Goal: Task Accomplishment & Management: Manage account settings

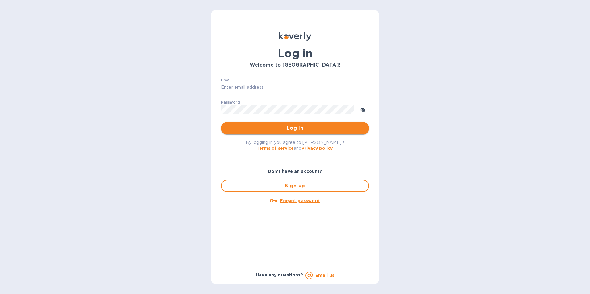
type input "chrisportie1@gmail.com"
click at [294, 130] on span "Log in" at bounding box center [295, 128] width 138 height 7
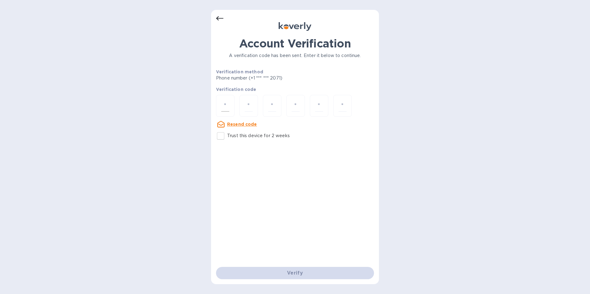
click at [224, 97] on div at bounding box center [225, 106] width 19 height 22
type input "7"
type input "8"
type input "4"
type input "8"
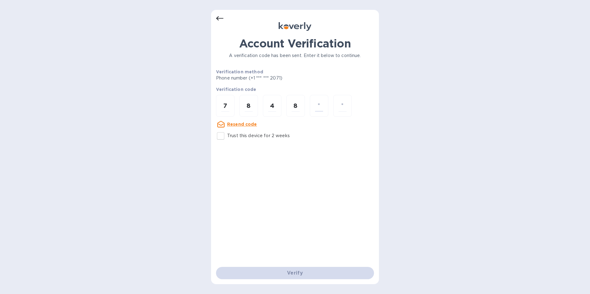
type input "4"
type input "8"
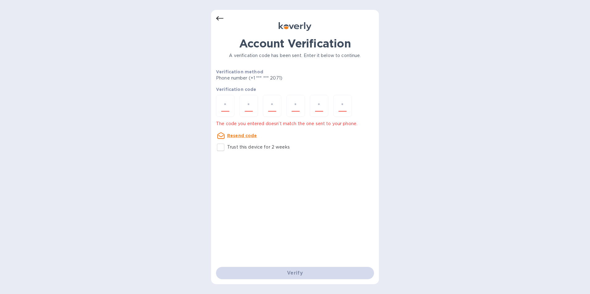
type input "7"
click at [320, 106] on input "7" at bounding box center [319, 105] width 8 height 11
click at [343, 109] on input "7" at bounding box center [343, 105] width 8 height 11
type input "7"
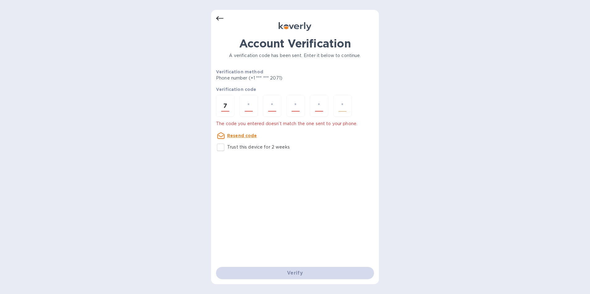
type input "8"
type input "4"
type input "8"
type input "4"
type input "7"
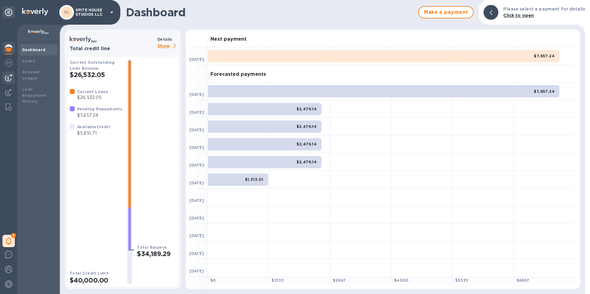
click at [10, 77] on img at bounding box center [8, 77] width 7 height 7
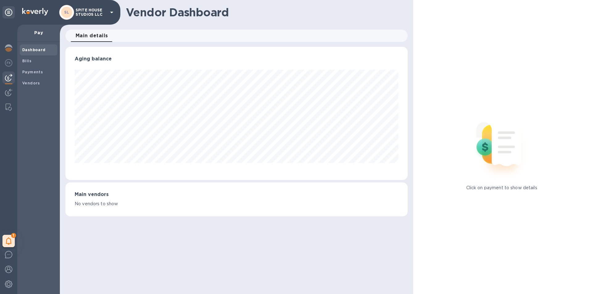
scroll to position [133, 343]
click at [36, 58] on div "Bills" at bounding box center [39, 61] width 38 height 11
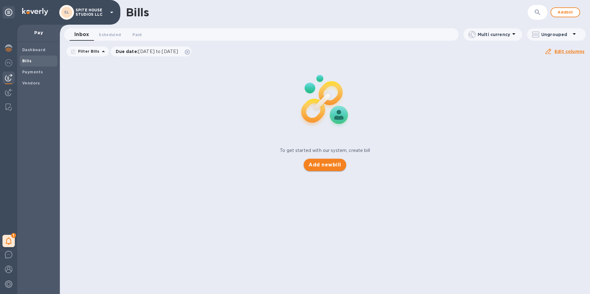
click at [329, 165] on span "Add new bill" at bounding box center [325, 164] width 32 height 7
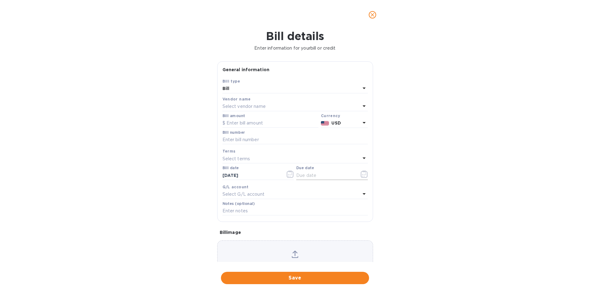
click at [309, 173] on input "text" at bounding box center [325, 175] width 58 height 9
type input "[DATE]"
click at [248, 108] on p "Select vendor name" at bounding box center [244, 106] width 43 height 6
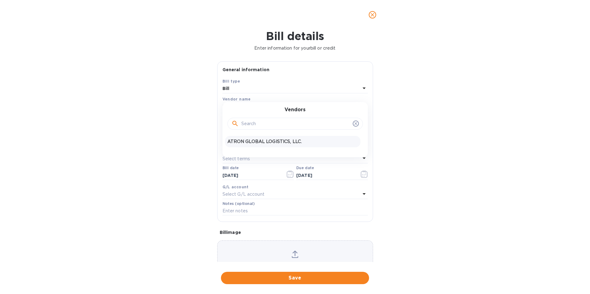
click at [260, 140] on p "ATRON GLOBAL LOGISTICS, LLC." at bounding box center [292, 142] width 131 height 6
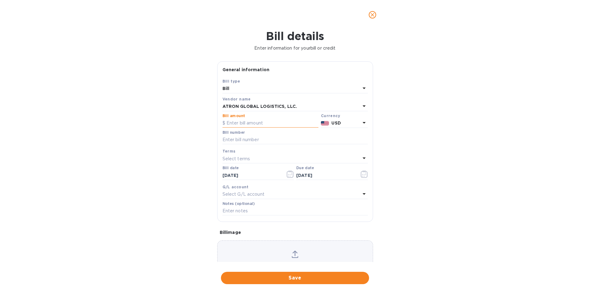
click at [258, 125] on input "text" at bounding box center [271, 123] width 96 height 9
paste input "10,573.82"
type input "10,573.82"
click at [252, 141] on input "text" at bounding box center [295, 139] width 145 height 9
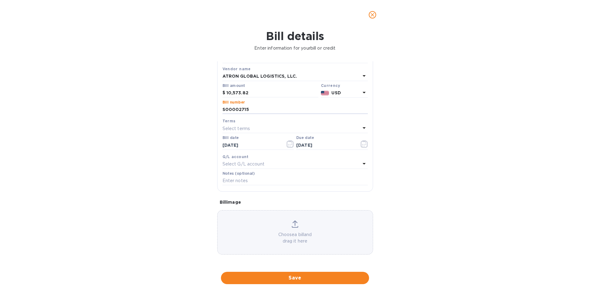
type input "S00002715"
click at [312, 168] on div "Select G/L account" at bounding box center [292, 164] width 138 height 9
click at [311, 164] on div "Accounts No options" at bounding box center [295, 190] width 145 height 60
click at [333, 273] on button "Save" at bounding box center [295, 278] width 148 height 12
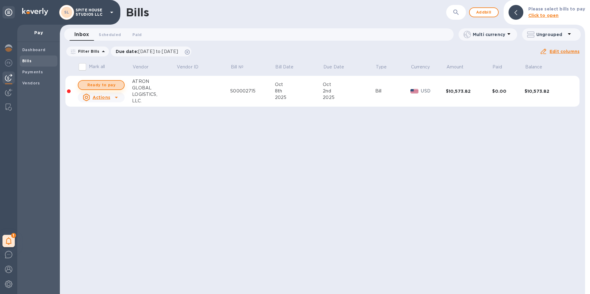
click at [110, 81] on span "Ready to pay" at bounding box center [101, 84] width 36 height 7
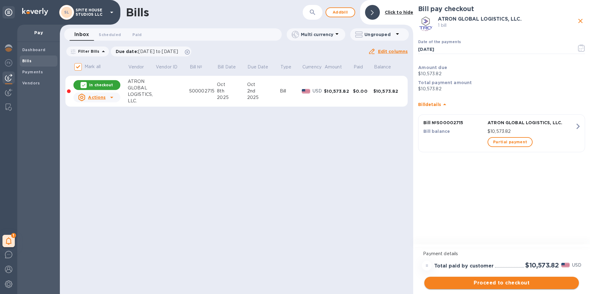
click at [514, 280] on span "Proceed to checkout" at bounding box center [501, 283] width 145 height 7
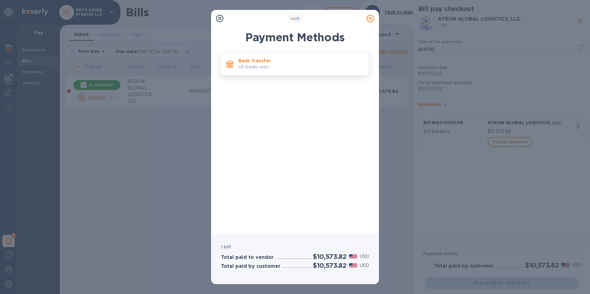
click at [340, 66] on p "US banks only." at bounding box center [301, 67] width 125 height 6
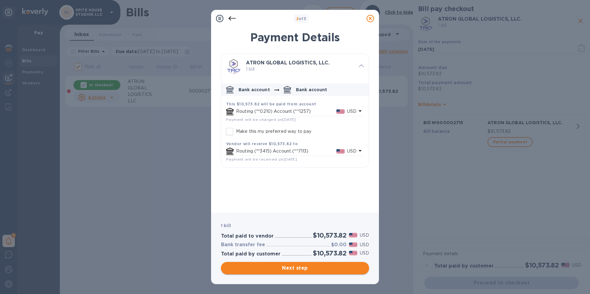
click at [326, 272] on span "Next step" at bounding box center [295, 268] width 138 height 7
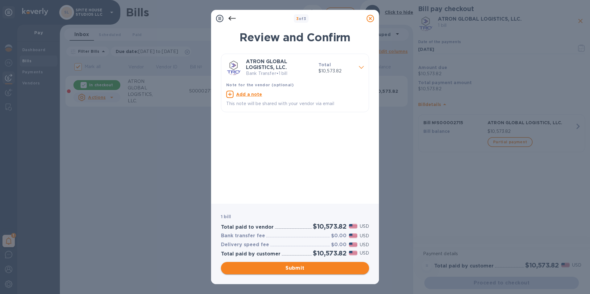
click at [313, 269] on span "Submit" at bounding box center [295, 268] width 138 height 7
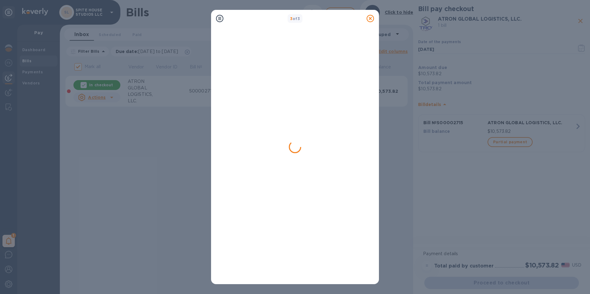
checkbox input "false"
